Goal: Information Seeking & Learning: Learn about a topic

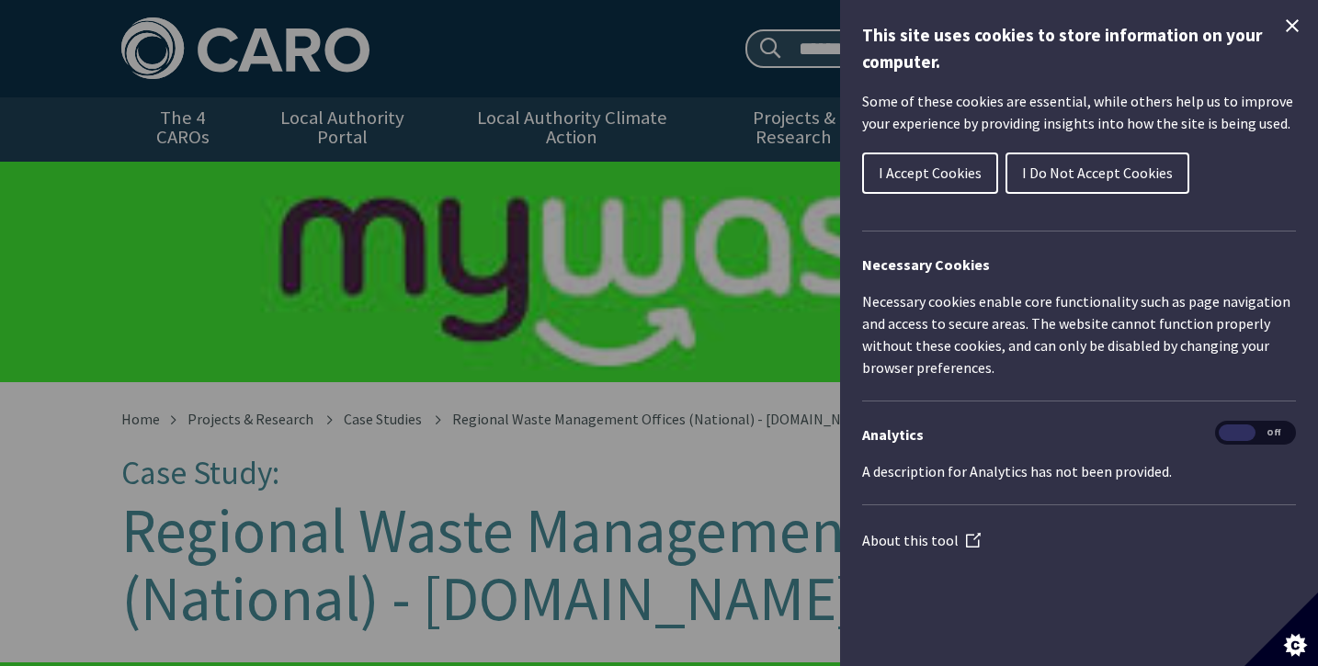
click at [1290, 27] on icon "Close Cookie Control" at bounding box center [1292, 25] width 13 height 13
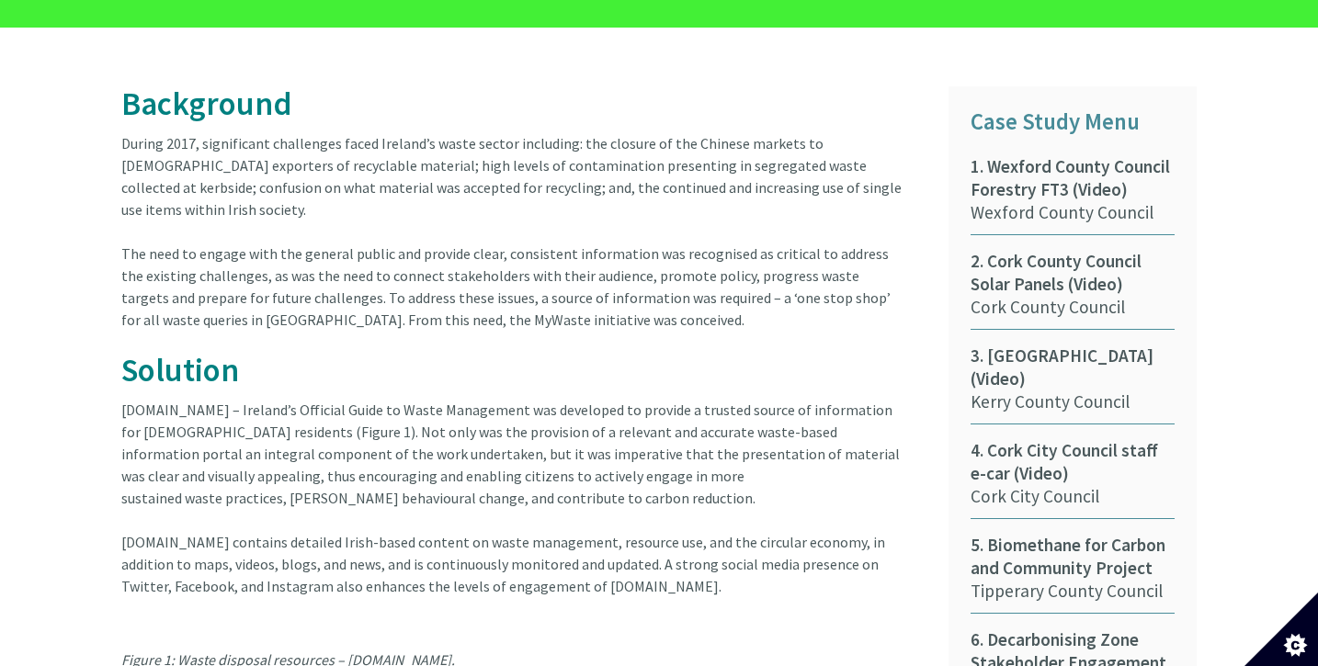
scroll to position [965, 0]
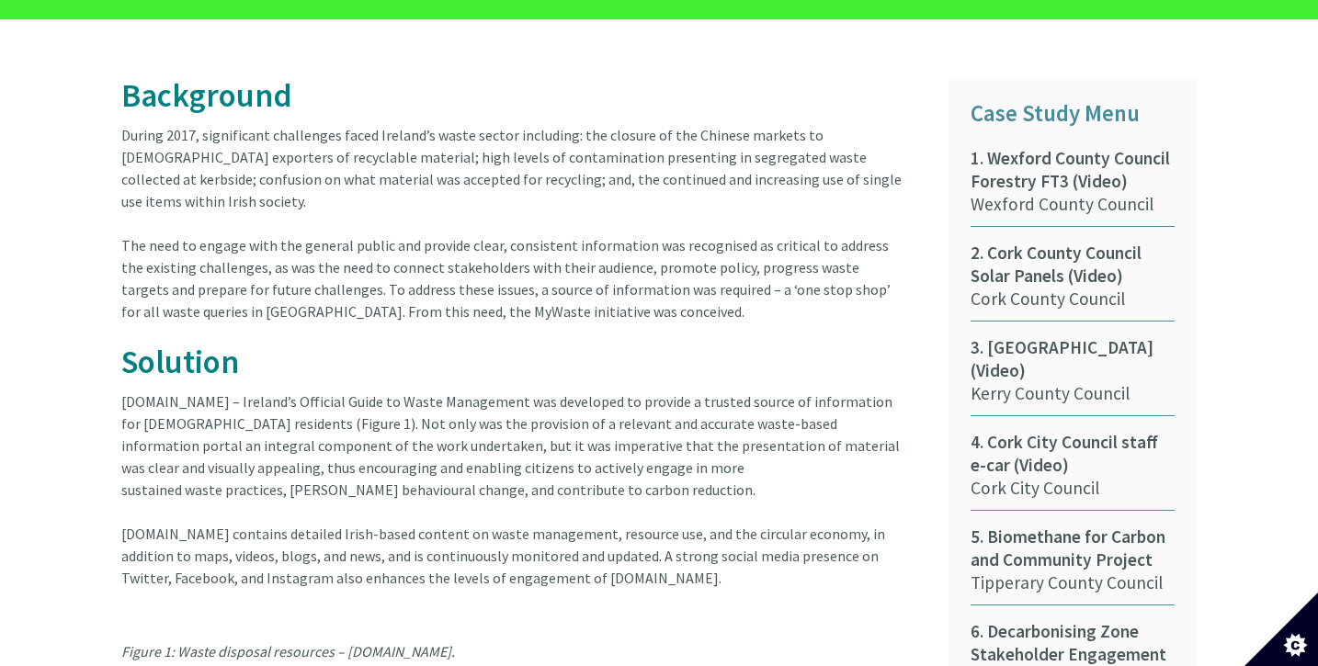
click at [304, 117] on article "Background During 2017, significant challenges faced Ireland’s waste sector inc…" at bounding box center [520, 558] width 799 height 961
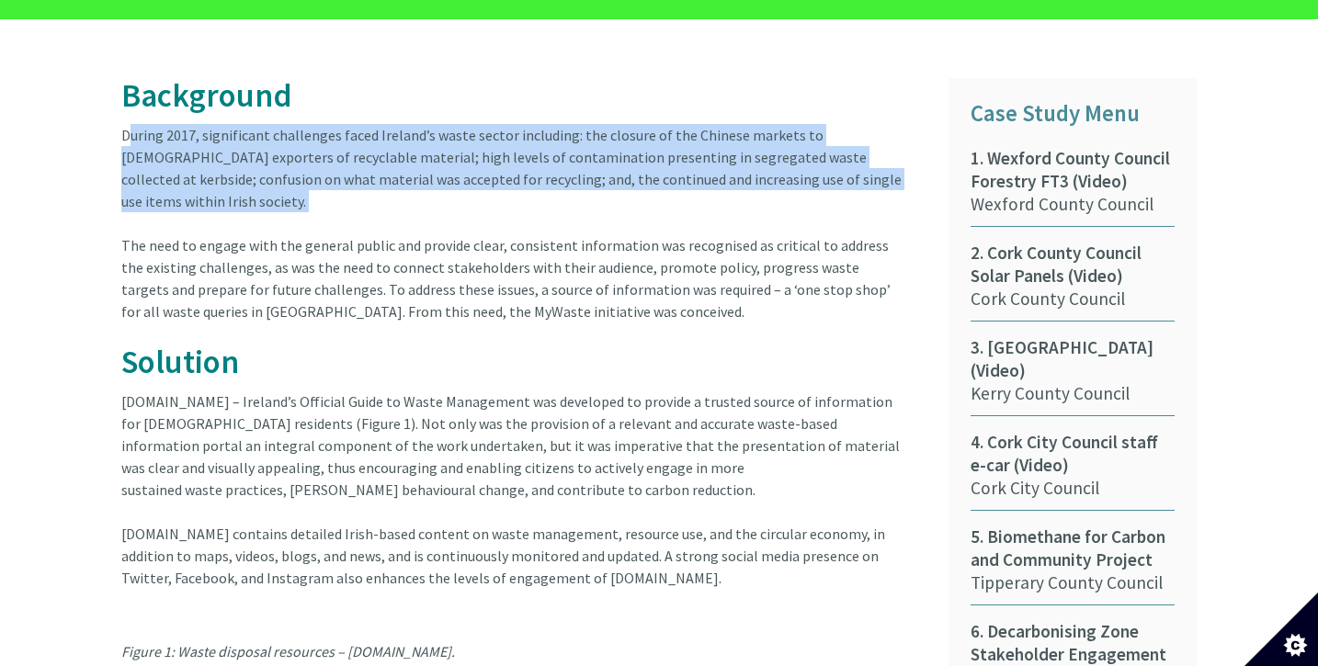
click at [304, 117] on article "Background During 2017, significant challenges faced Ireland’s waste sector inc…" at bounding box center [520, 558] width 799 height 961
click at [284, 140] on article "Background During 2017, significant challenges faced Ireland’s waste sector inc…" at bounding box center [520, 558] width 799 height 961
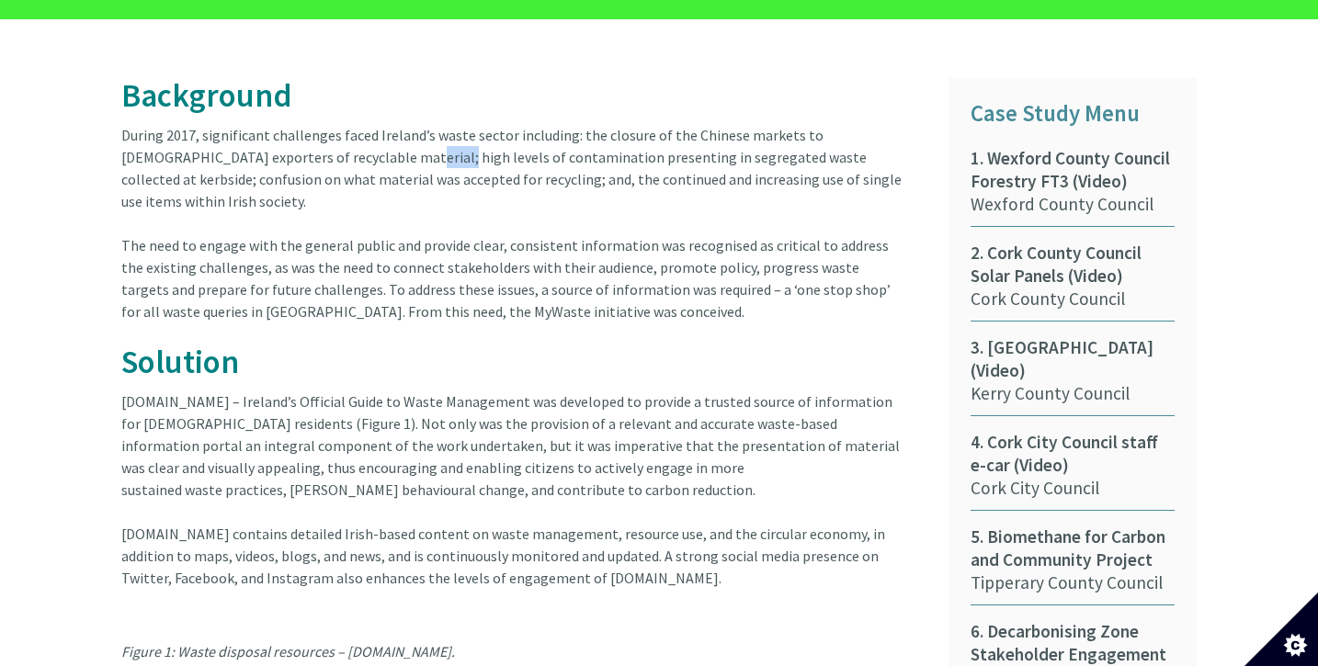
click at [284, 140] on article "Background During 2017, significant challenges faced Ireland’s waste sector inc…" at bounding box center [520, 558] width 799 height 961
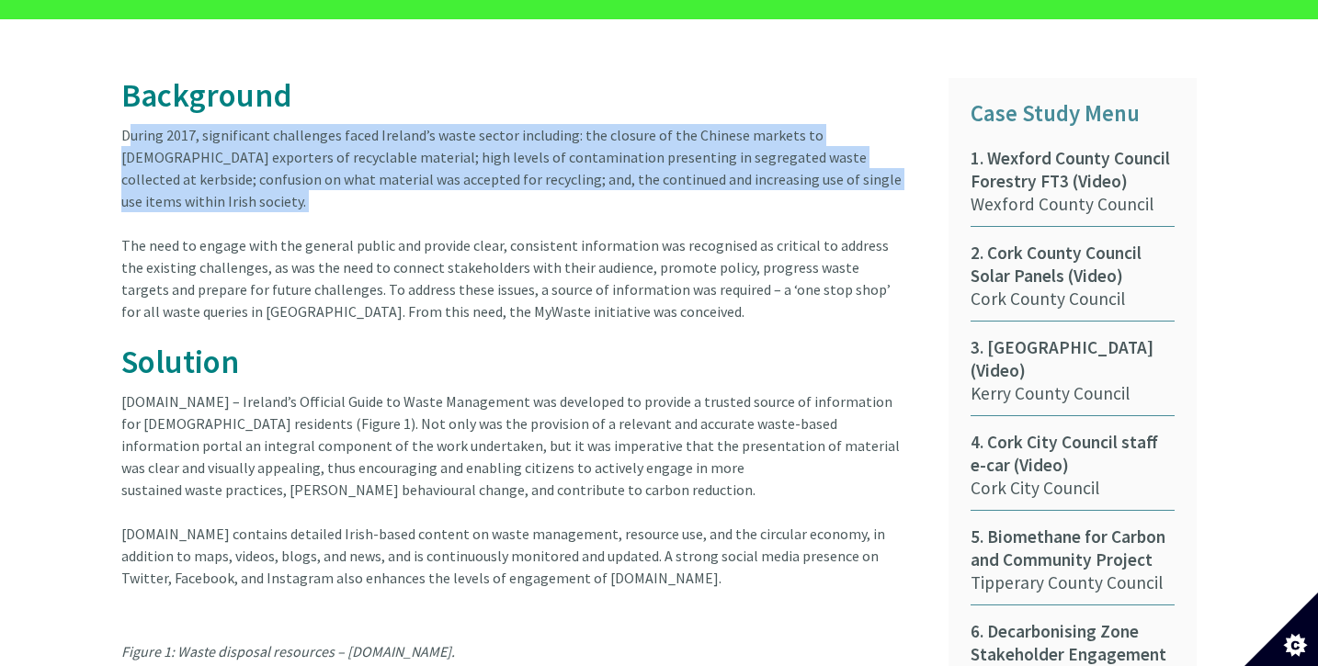
click at [284, 140] on article "Background During 2017, significant challenges faced Ireland’s waste sector inc…" at bounding box center [520, 558] width 799 height 961
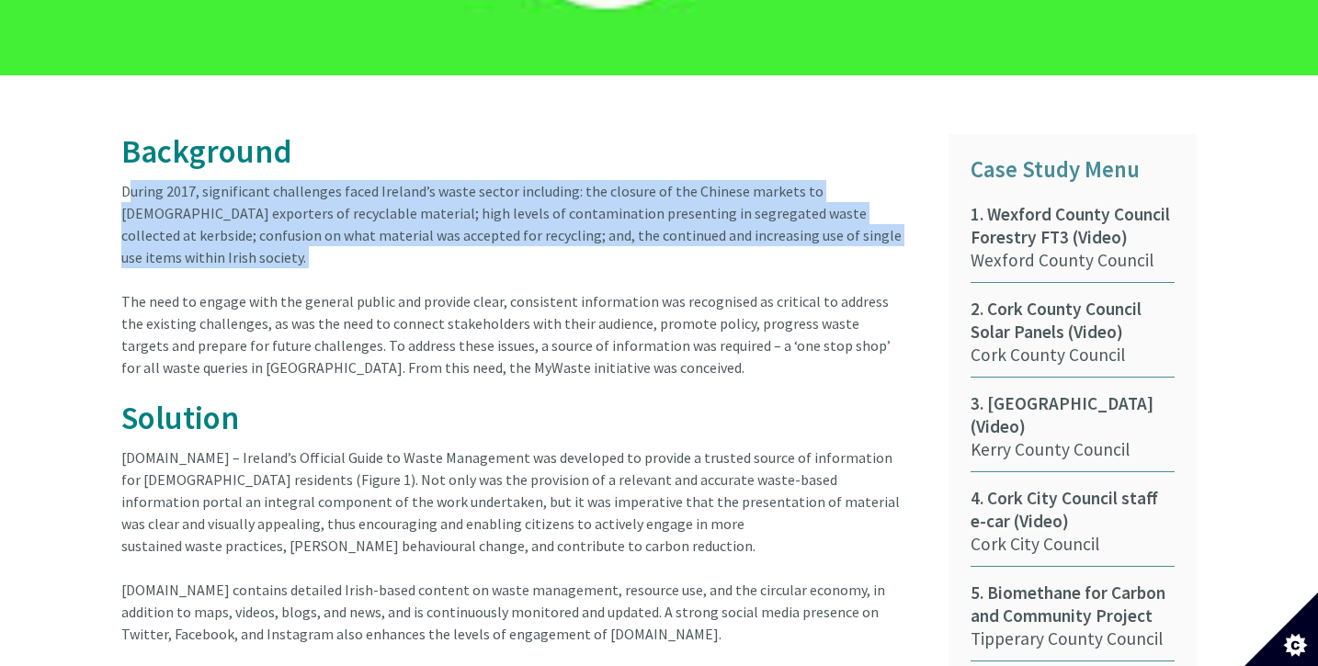
scroll to position [919, 0]
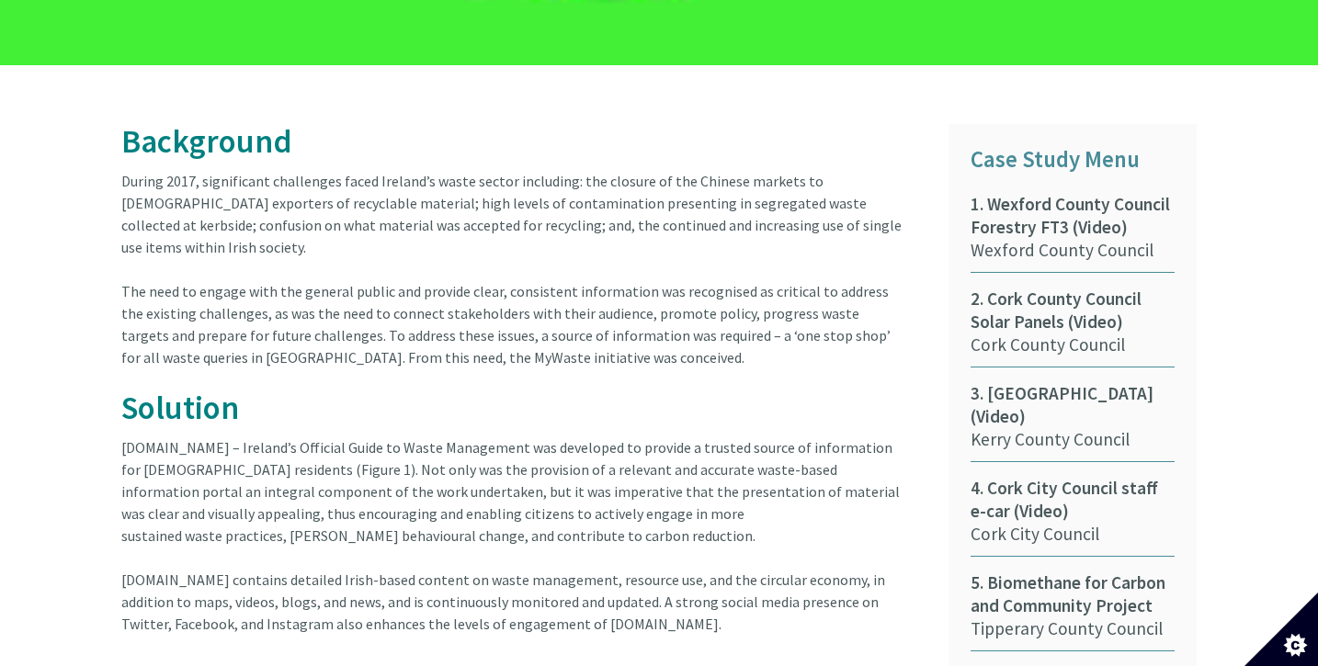
click at [187, 254] on article "Background During 2017, significant challenges faced Ireland’s waste sector inc…" at bounding box center [520, 604] width 799 height 961
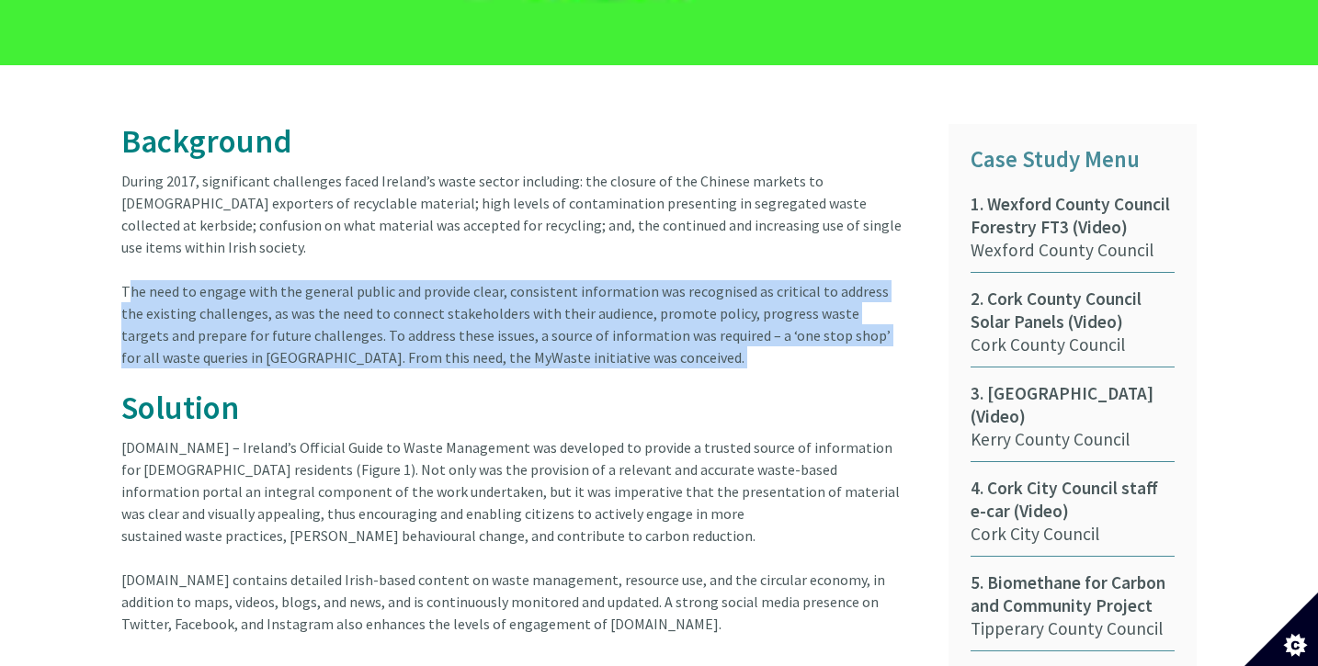
click at [187, 254] on article "Background During 2017, significant challenges faced Ireland’s waste sector inc…" at bounding box center [520, 604] width 799 height 961
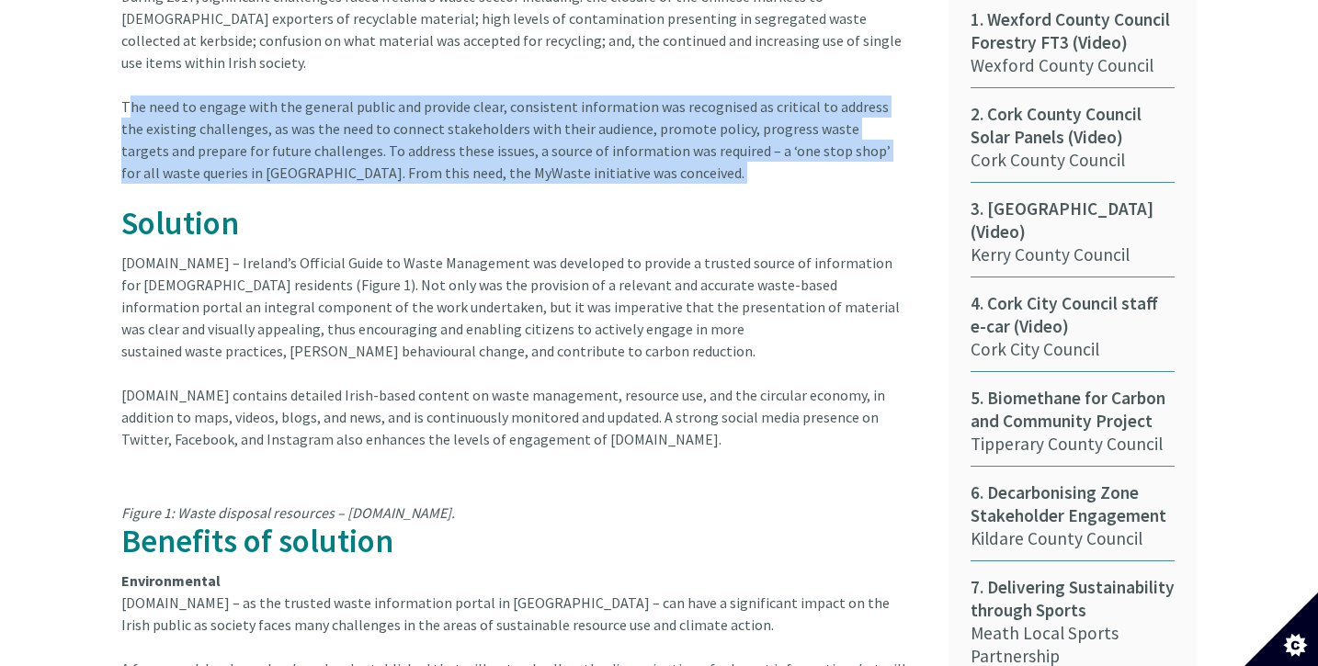
scroll to position [1106, 0]
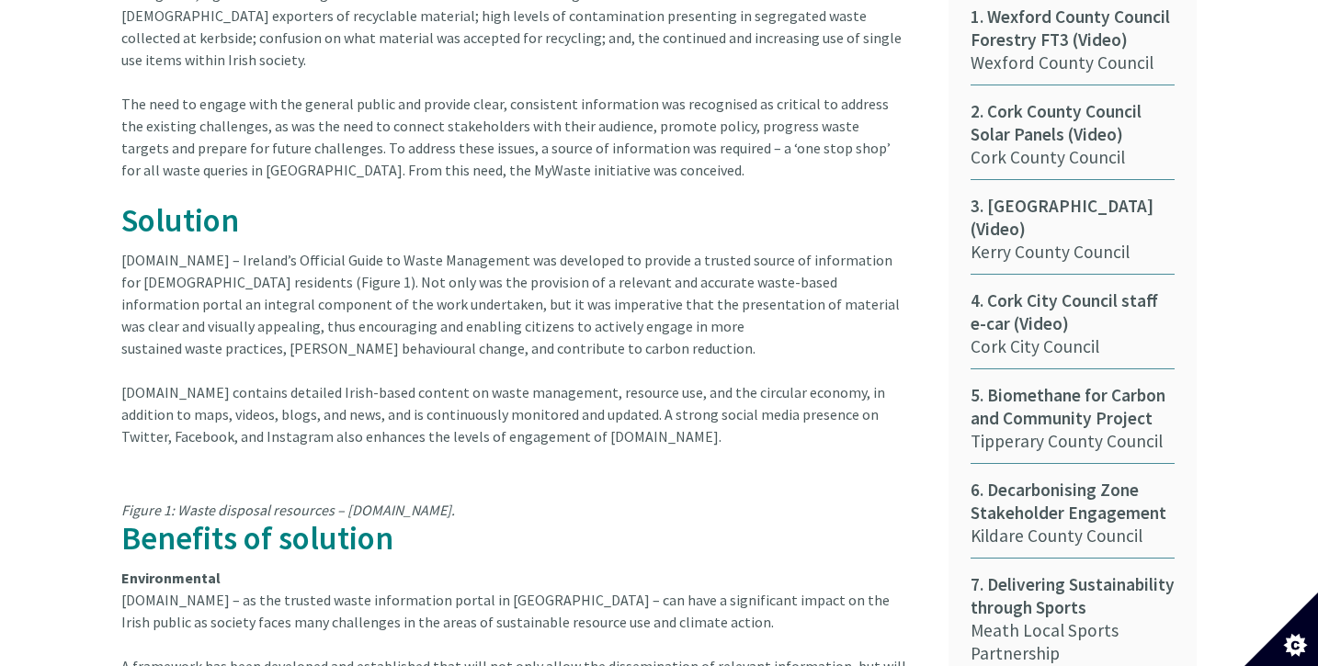
click at [261, 226] on article "Background During 2017, significant challenges faced Ireland’s waste sector inc…" at bounding box center [520, 417] width 799 height 961
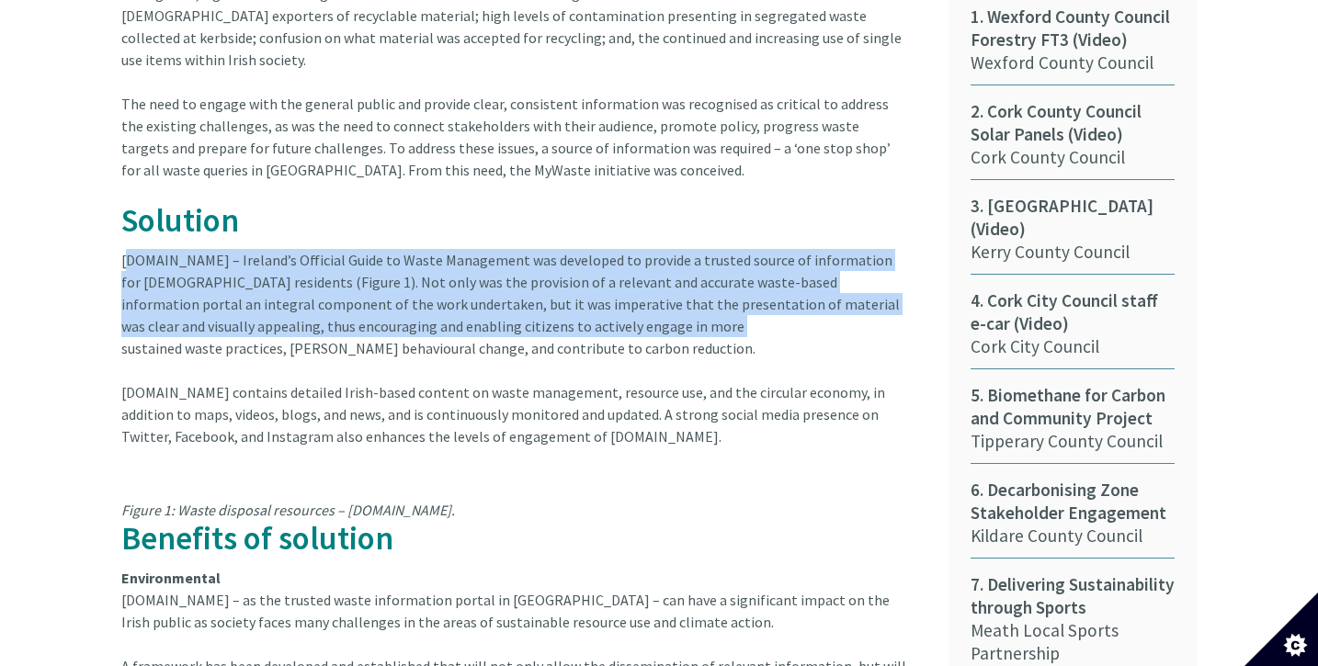
click at [261, 226] on article "Background During 2017, significant challenges faced Ireland’s waste sector inc…" at bounding box center [520, 417] width 799 height 961
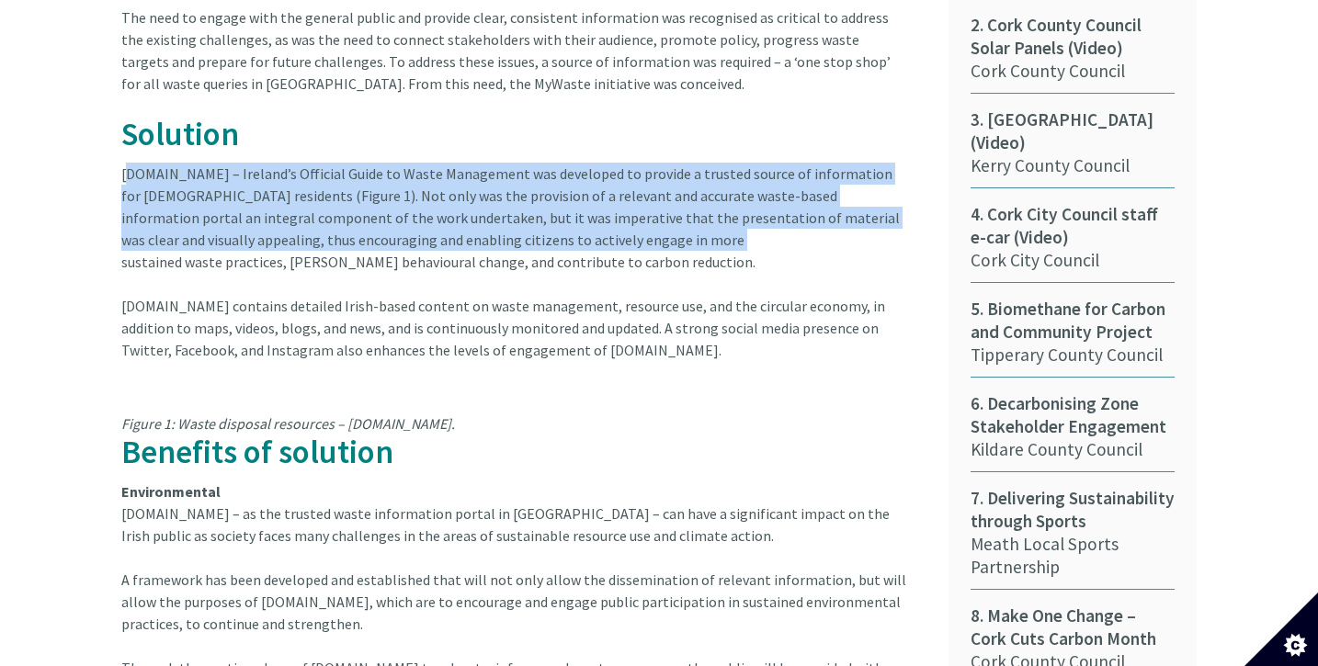
scroll to position [1194, 0]
click at [322, 181] on article "Background During 2017, significant challenges faced Ireland’s waste sector inc…" at bounding box center [520, 329] width 799 height 961
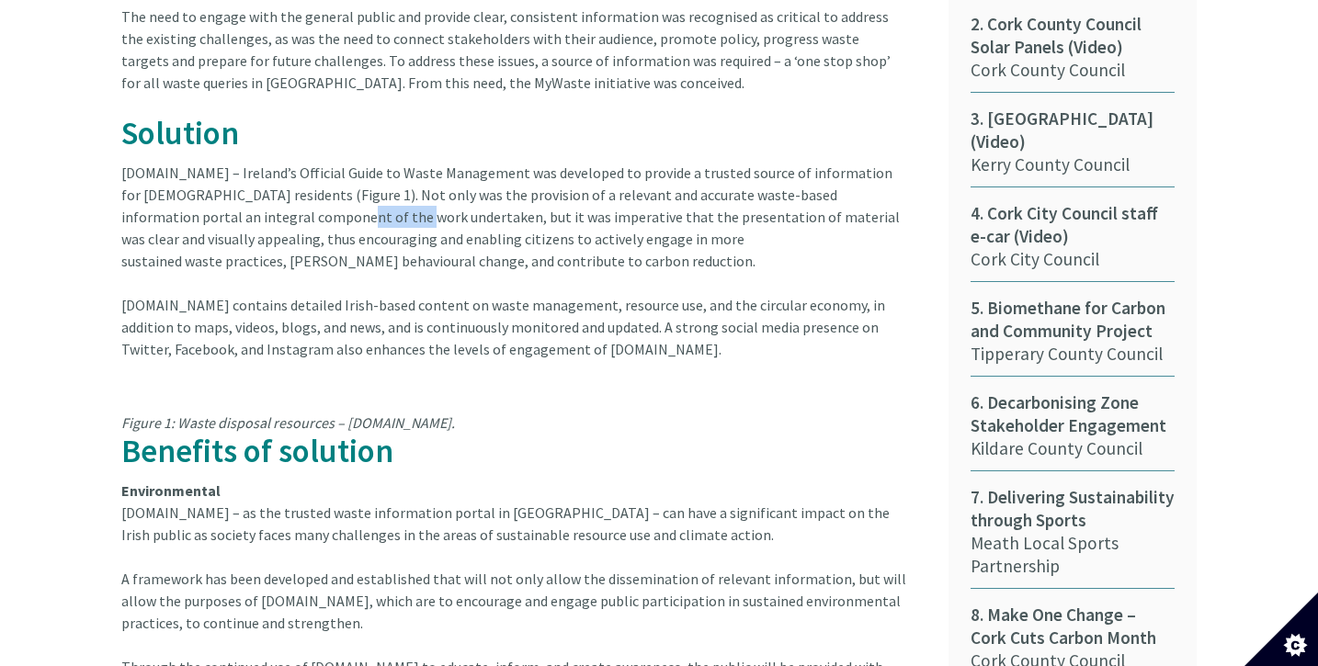
click at [322, 181] on article "Background During 2017, significant challenges faced Ireland’s waste sector inc…" at bounding box center [520, 329] width 799 height 961
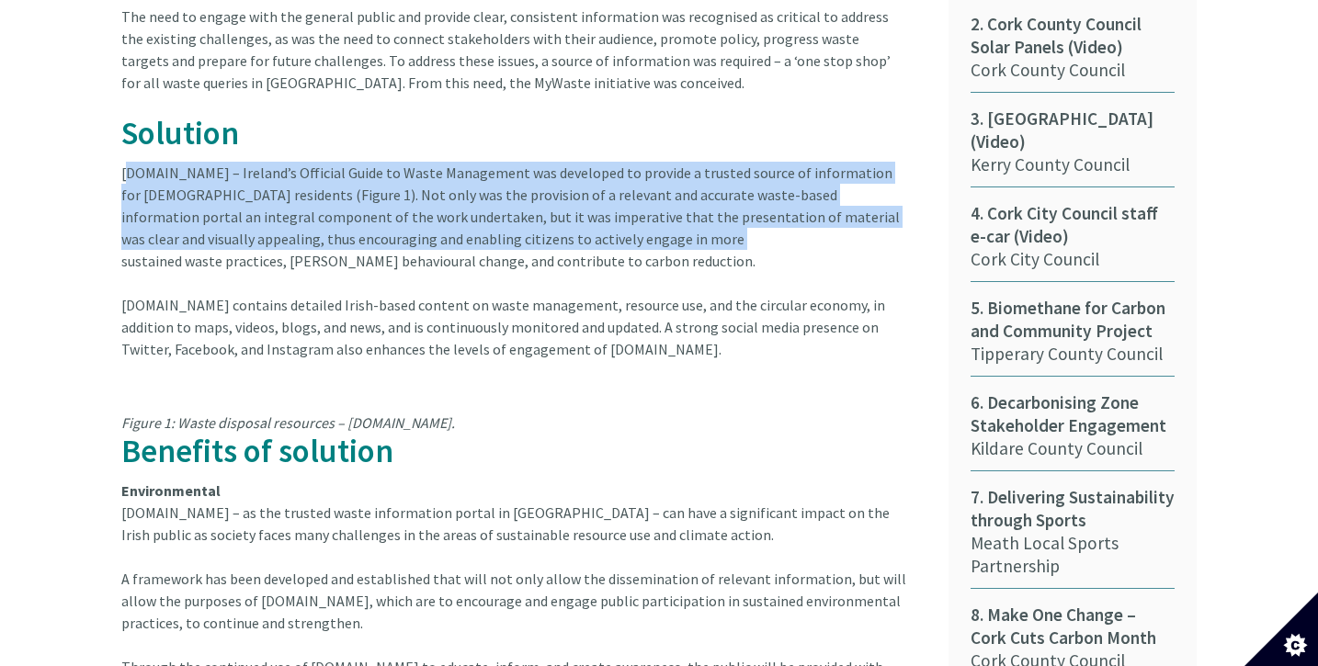
click at [322, 181] on article "Background During 2017, significant challenges faced Ireland’s waste sector inc…" at bounding box center [520, 329] width 799 height 961
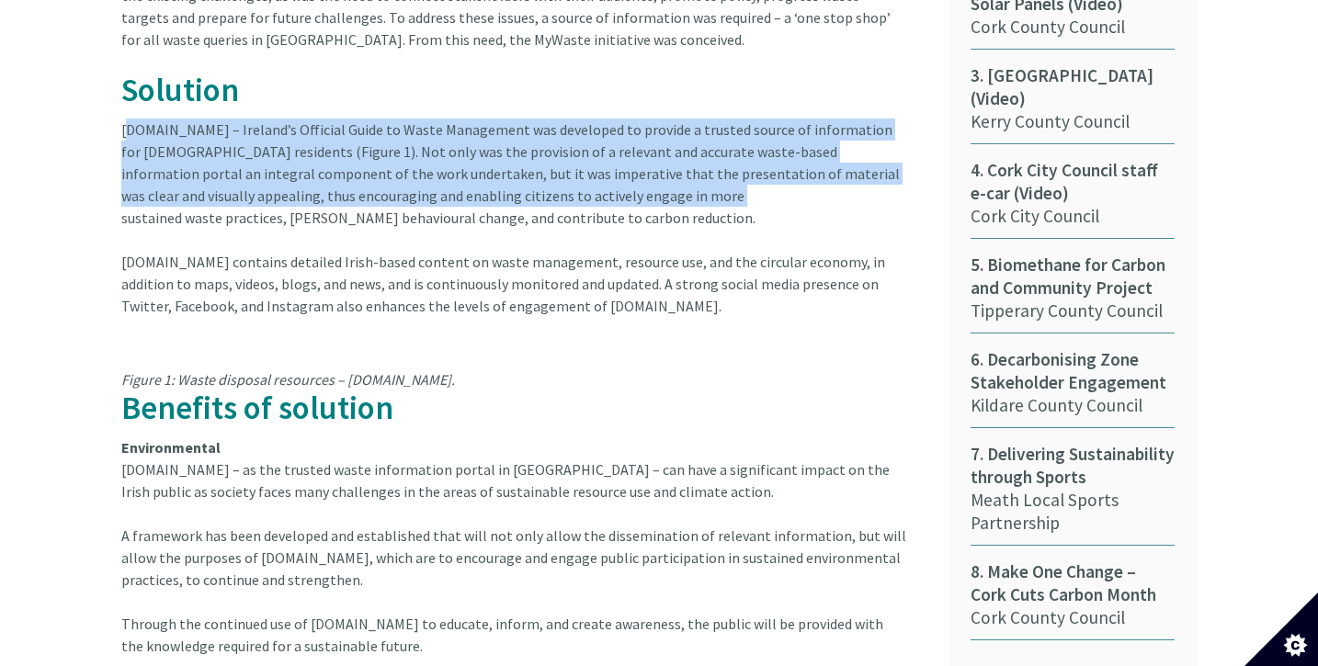
scroll to position [1240, 0]
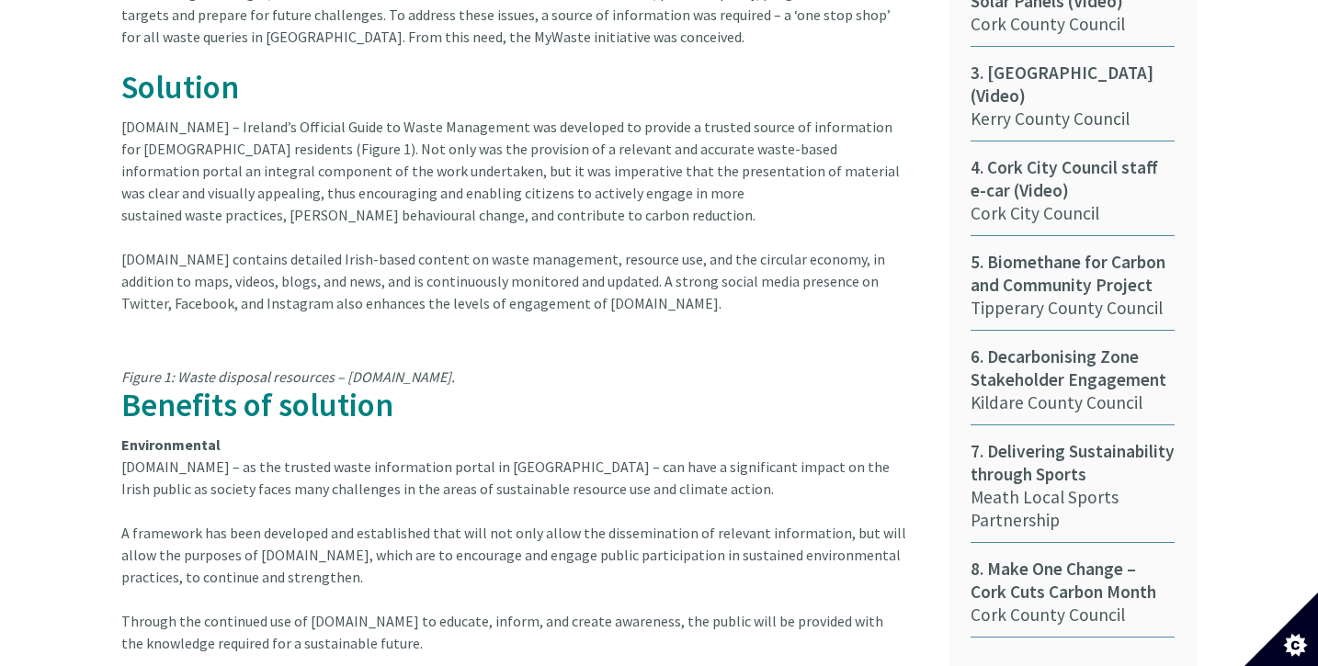
click at [227, 178] on article "Background During 2017, significant challenges faced Ireland’s waste sector inc…" at bounding box center [520, 283] width 799 height 961
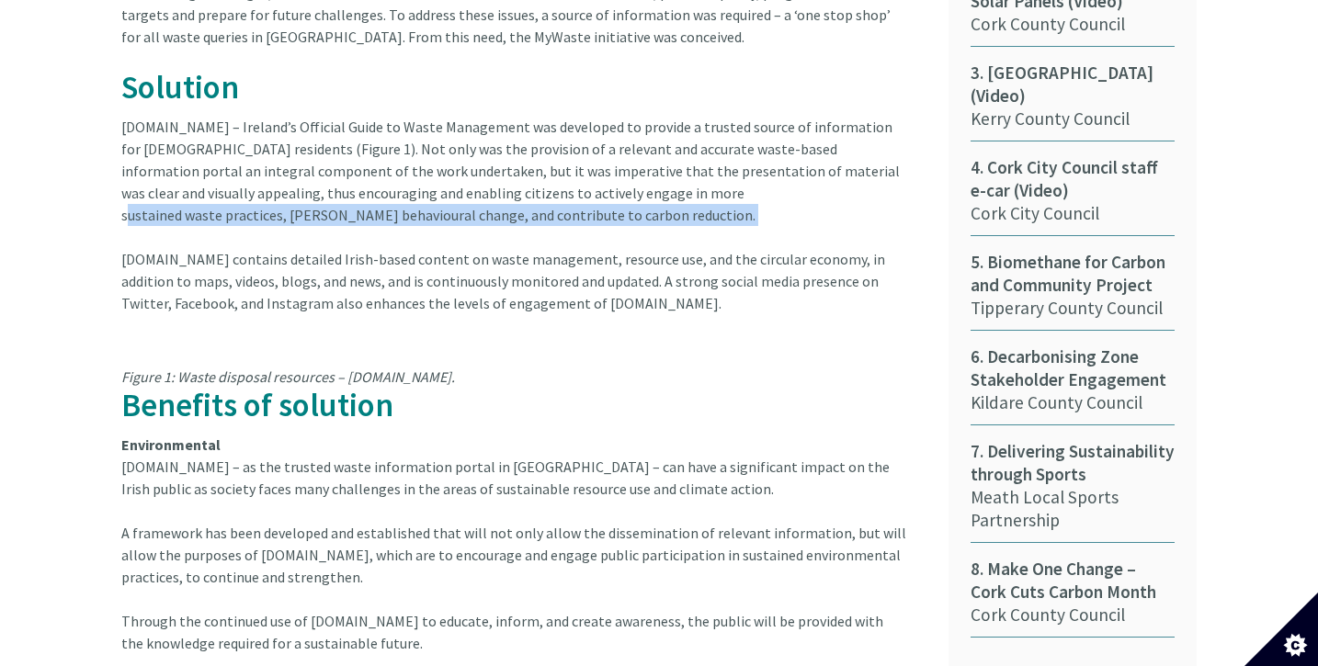
click at [227, 178] on article "Background During 2017, significant challenges faced Ireland’s waste sector inc…" at bounding box center [520, 283] width 799 height 961
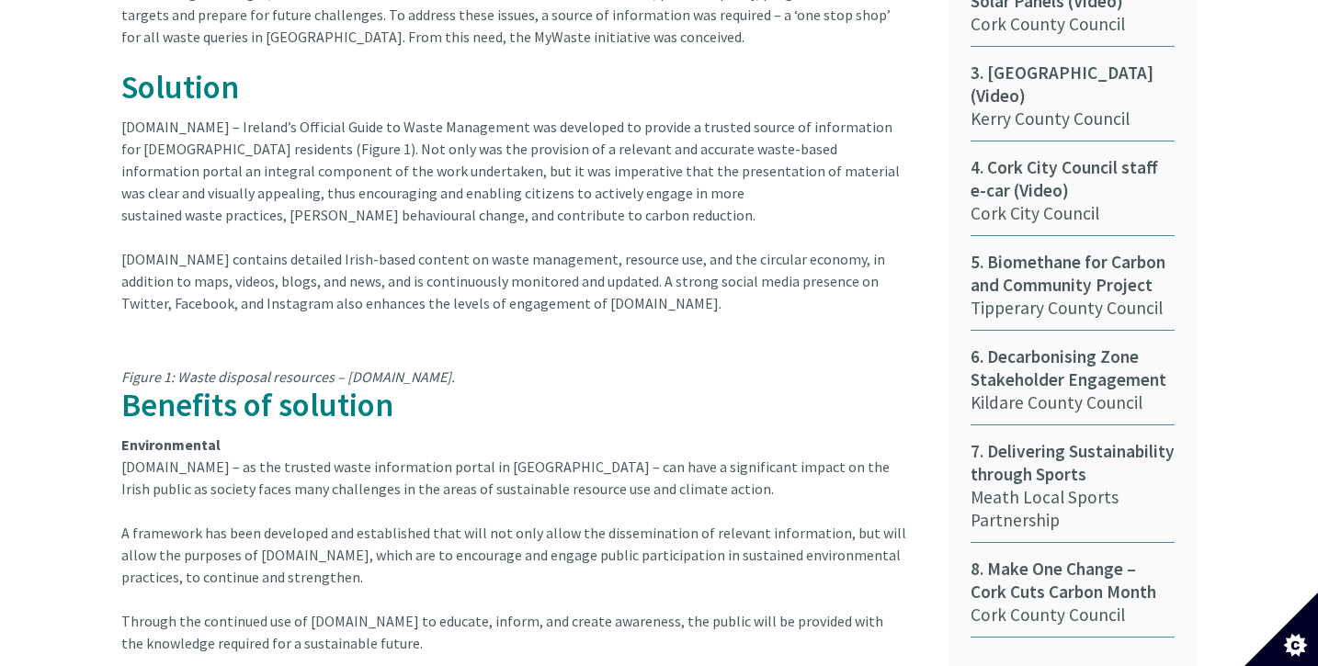
click at [226, 216] on article "Background During 2017, significant challenges faced Ireland’s waste sector inc…" at bounding box center [520, 283] width 799 height 961
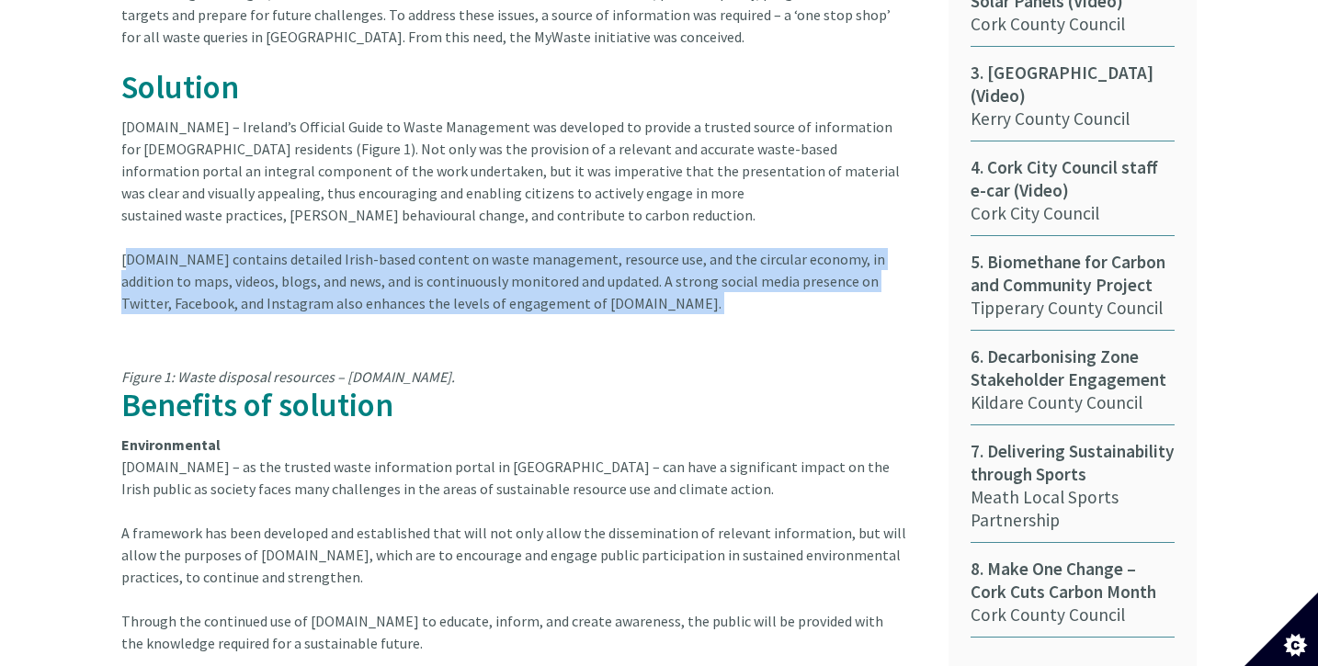
click at [226, 216] on article "Background During 2017, significant challenges faced Ireland’s waste sector inc…" at bounding box center [520, 283] width 799 height 961
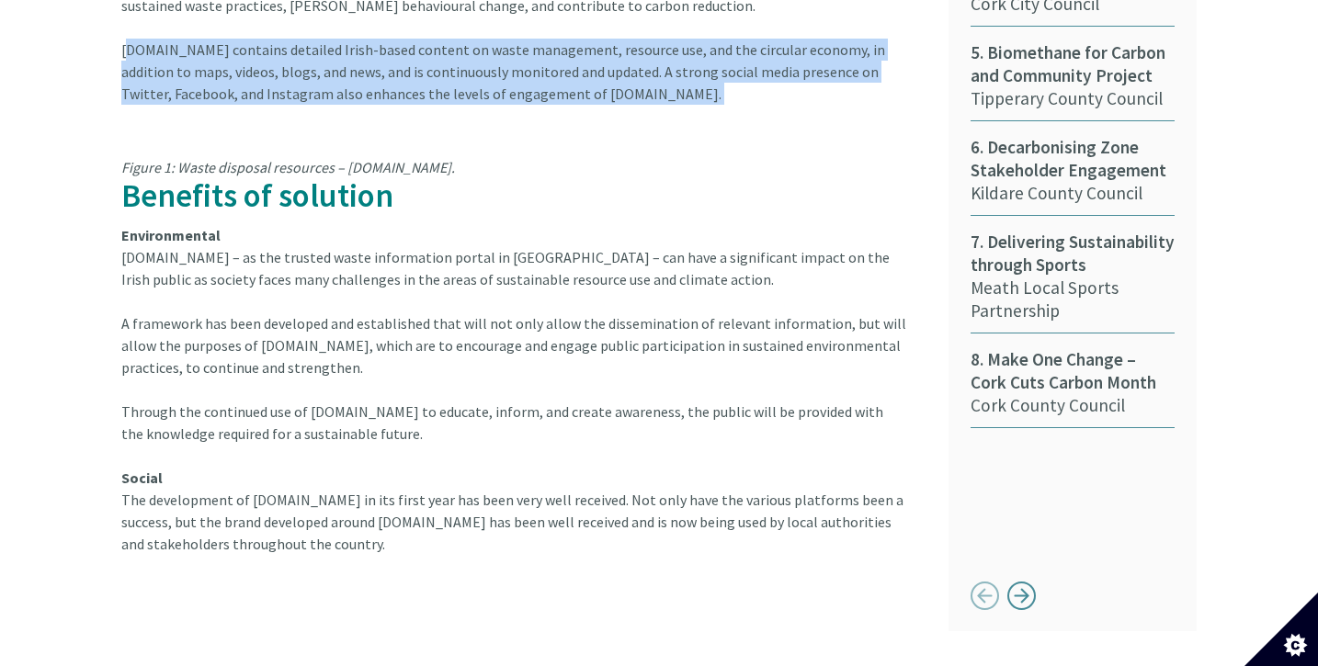
scroll to position [1454, 0]
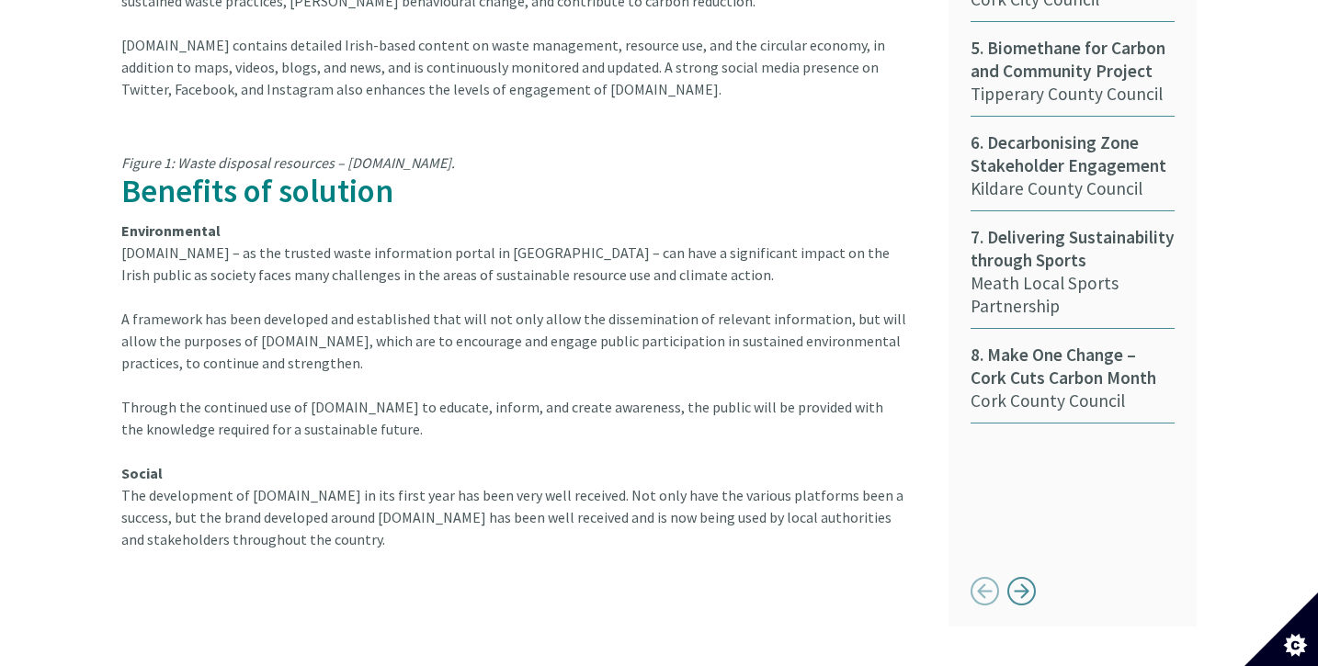
click at [248, 218] on article "Background During 2017, significant challenges faced Ireland’s waste sector inc…" at bounding box center [520, 69] width 799 height 961
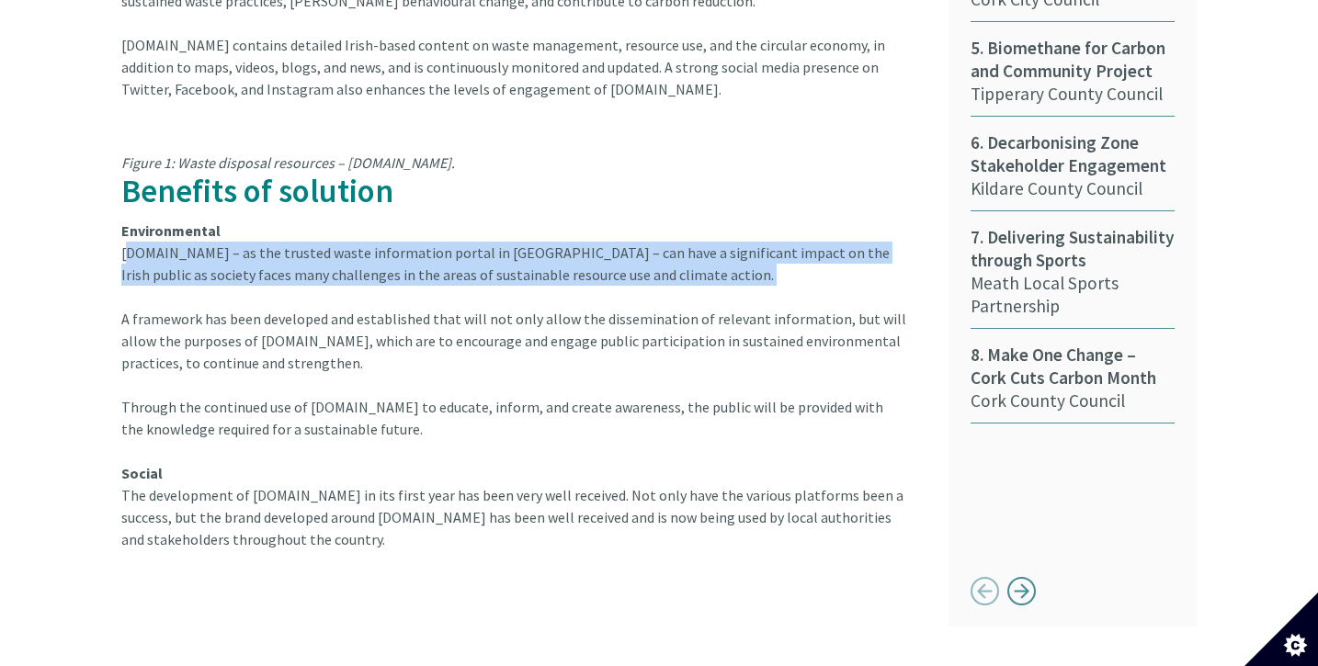
click at [248, 218] on article "Background During 2017, significant challenges faced Ireland’s waste sector inc…" at bounding box center [520, 69] width 799 height 961
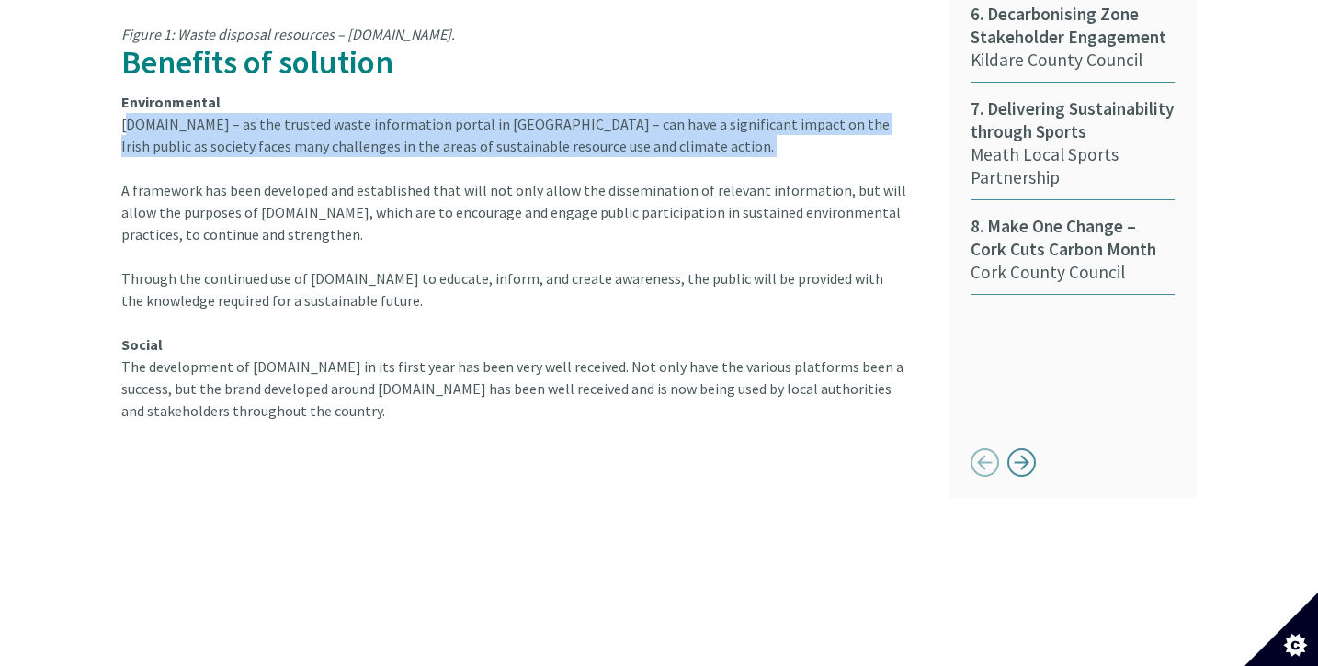
scroll to position [1608, 0]
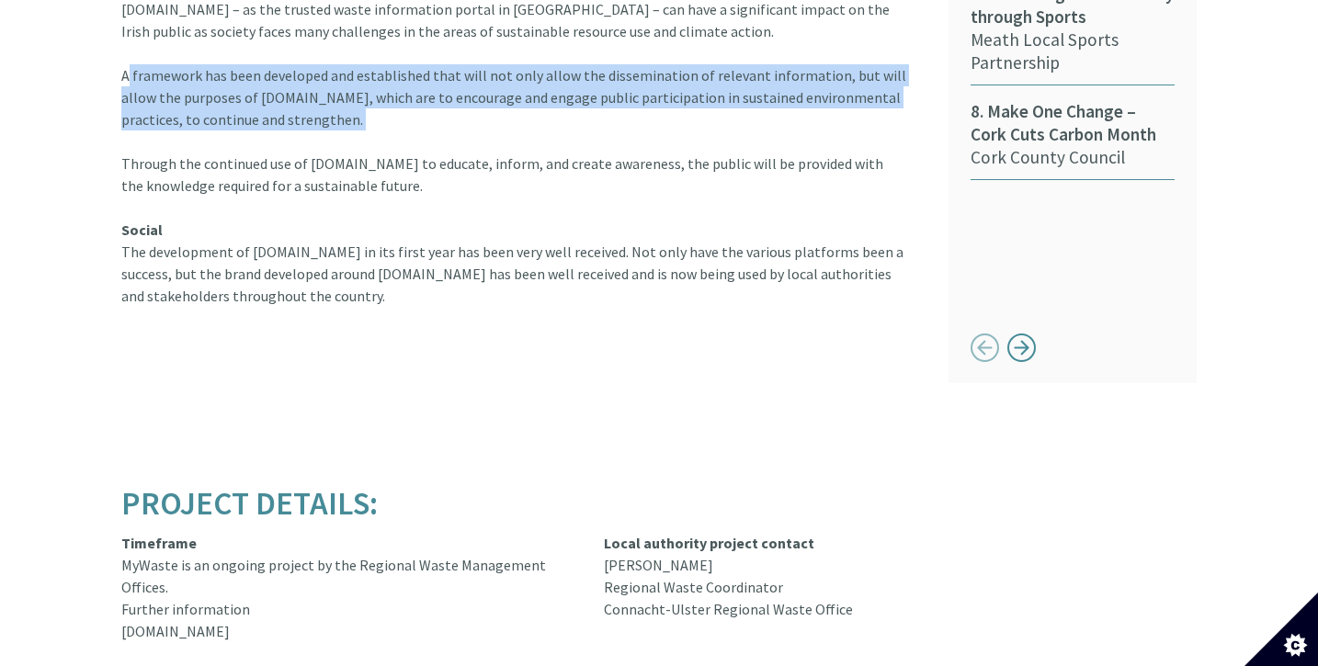
scroll to position [1699, 0]
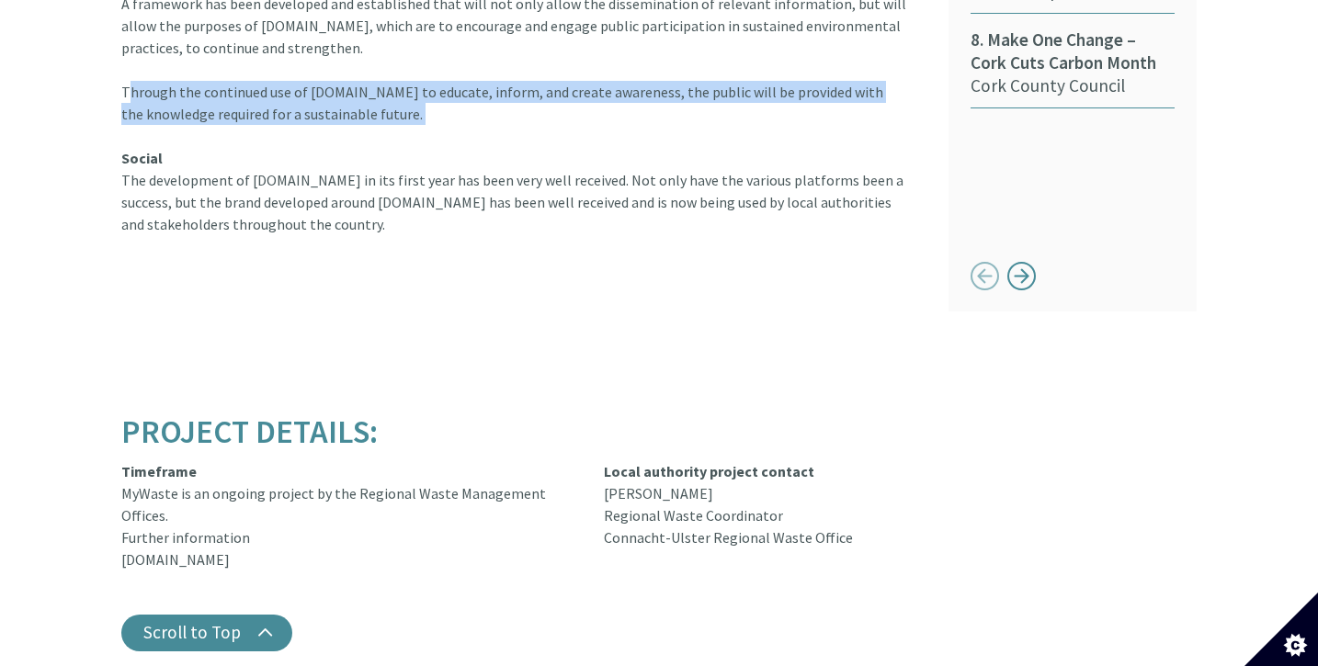
scroll to position [1775, 0]
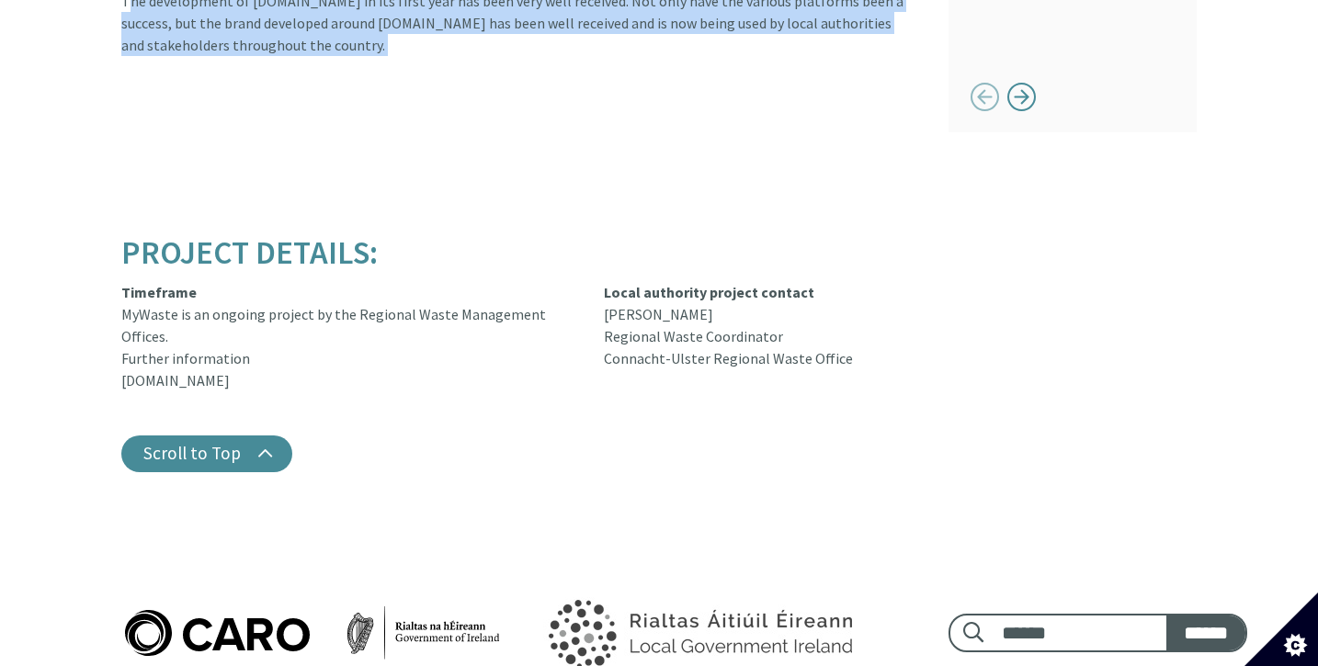
scroll to position [1955, 0]
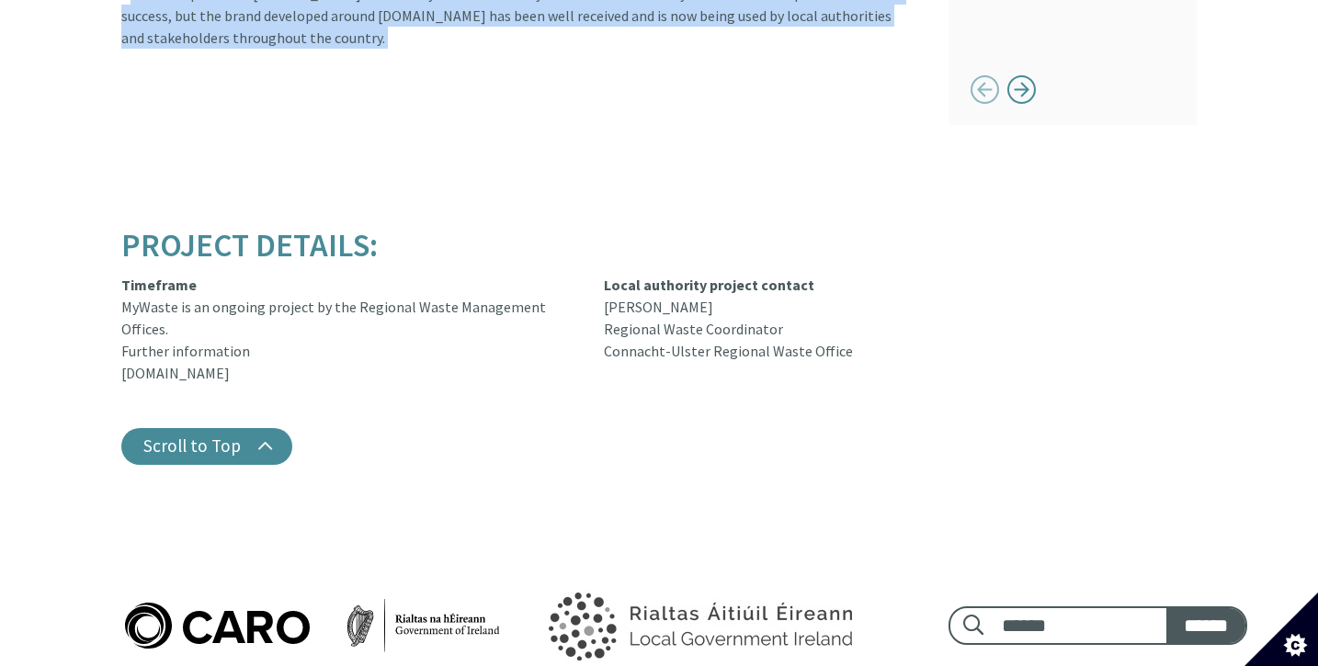
click at [729, 276] on strong "Local authority project contact" at bounding box center [709, 285] width 210 height 18
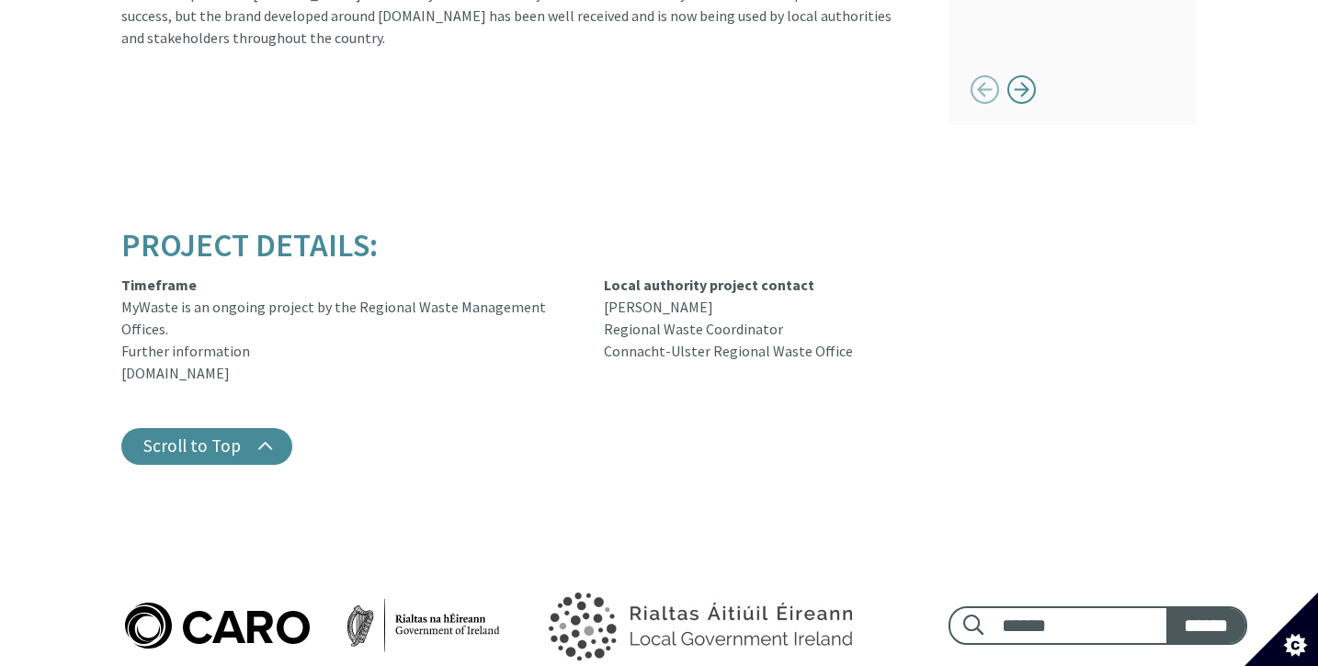
click at [729, 276] on strong "Local authority project contact" at bounding box center [709, 285] width 210 height 18
click at [692, 289] on div "Local authority project contact [PERSON_NAME] Regional Waste Coordinator Connac…" at bounding box center [762, 329] width 317 height 110
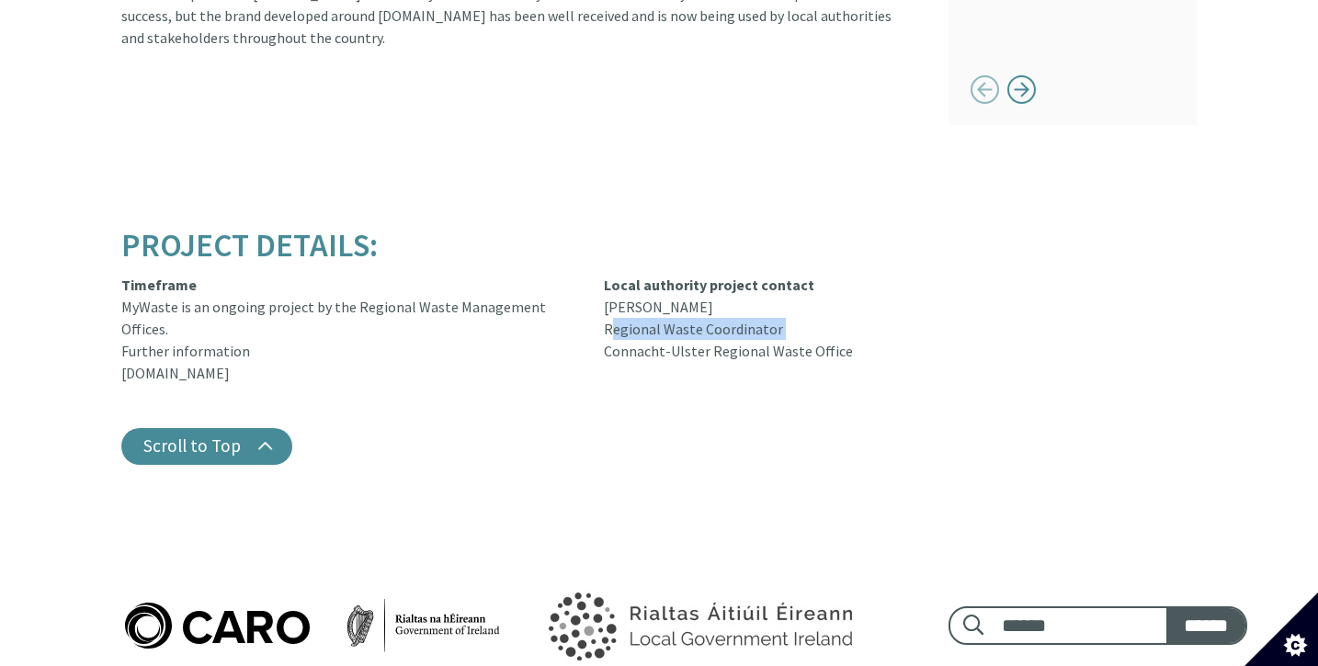
click at [696, 312] on div "Local authority project contact [PERSON_NAME] Regional Waste Coordinator Connac…" at bounding box center [762, 329] width 317 height 110
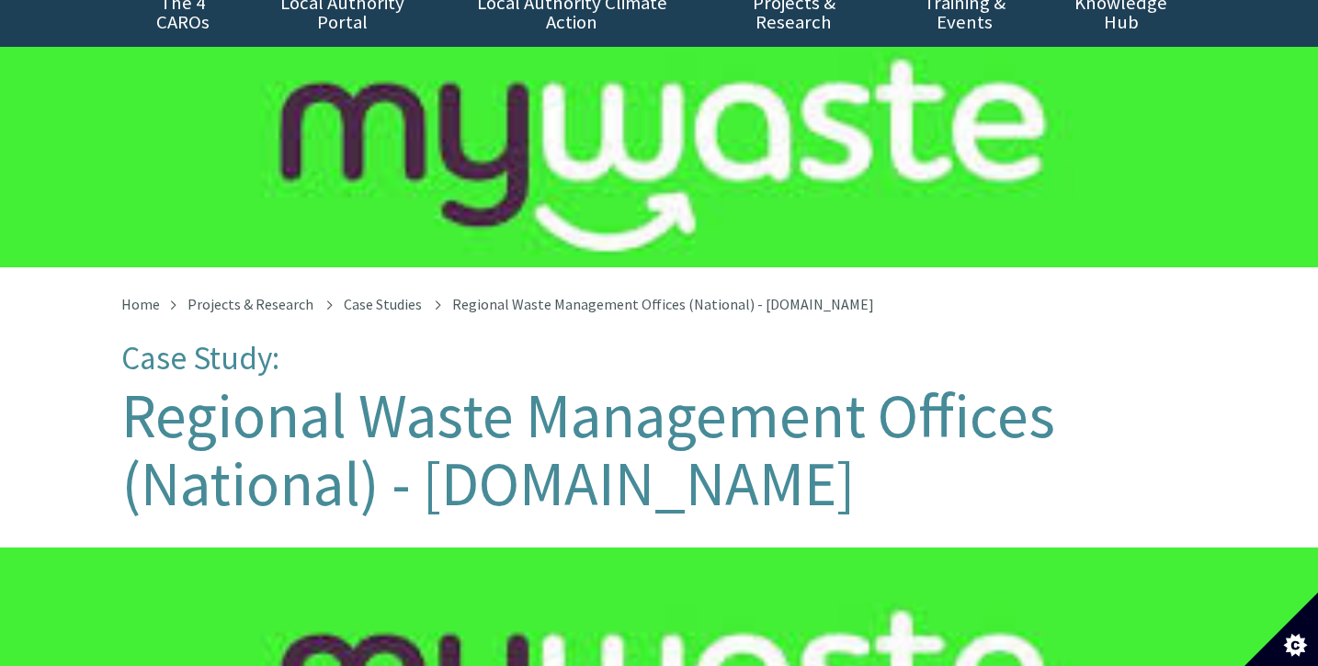
scroll to position [0, 0]
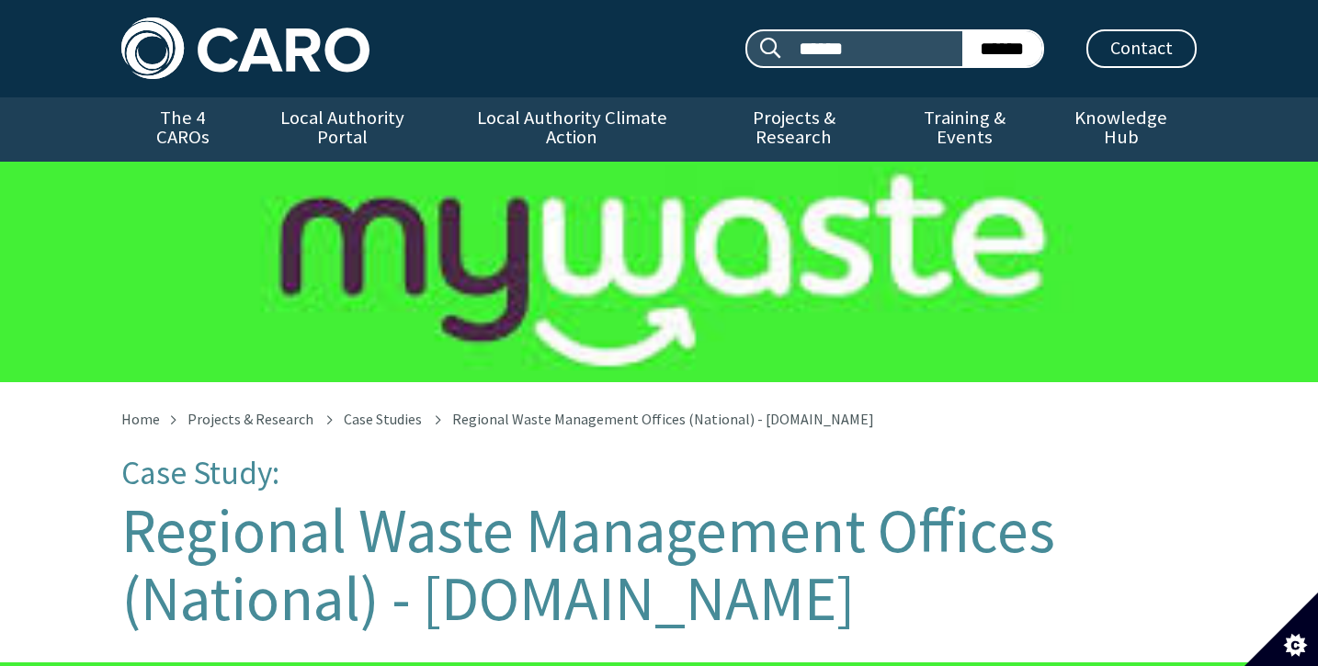
click at [289, 54] on img at bounding box center [245, 48] width 248 height 62
